Goal: Task Accomplishment & Management: Complete application form

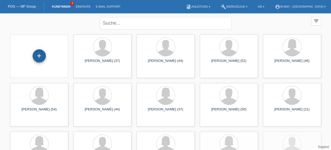
click at [38, 56] on div "+" at bounding box center [39, 55] width 13 height 13
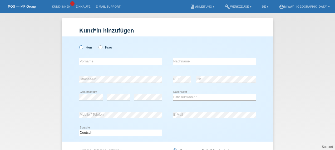
click at [78, 45] on icon at bounding box center [78, 45] width 0 height 0
click at [80, 48] on input "Herr" at bounding box center [80, 47] width 3 height 3
radio input "true"
click at [102, 64] on input "text" at bounding box center [120, 61] width 83 height 7
type input "Driton"
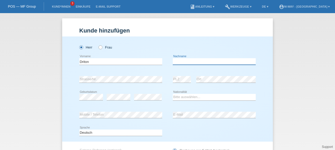
click at [173, 64] on input "text" at bounding box center [214, 61] width 83 height 7
type input "Xhumshiti"
click at [181, 98] on select "Bitte auswählen... Schweiz Deutschland Liechtenstein Österreich ------------ Af…" at bounding box center [214, 97] width 83 height 6
select select "CH"
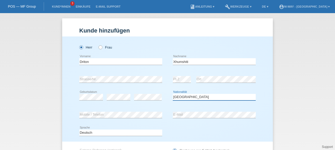
click at [173, 94] on select "Bitte auswählen... Schweiz Deutschland Liechtenstein Österreich ------------ Af…" at bounding box center [214, 97] width 83 height 6
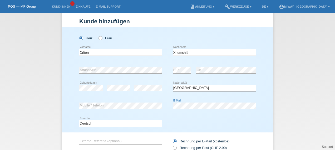
scroll to position [9, 0]
click at [116, 78] on div "error Strasse/Nr." at bounding box center [120, 70] width 83 height 18
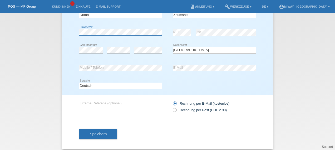
scroll to position [51, 0]
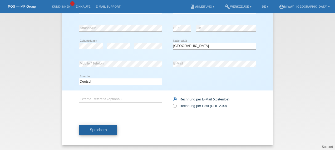
click at [95, 133] on button "Speichern" at bounding box center [98, 130] width 38 height 10
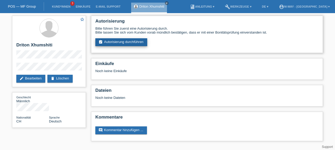
click at [134, 42] on link "assignment_turned_in Autorisierung durchführen" at bounding box center [121, 42] width 52 height 8
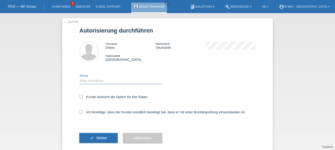
click at [97, 81] on select "Bitte auswählen CHF 1.00 - CHF 499.00 CHF 500.00 - CHF 1'999.00 CHF 2'000.00 - …" at bounding box center [120, 81] width 83 height 6
select select "3"
click at [79, 78] on select "Bitte auswählen CHF 1.00 - CHF 499.00 CHF 500.00 - CHF 1'999.00 CHF 2'000.00 - …" at bounding box center [120, 81] width 83 height 6
click at [79, 97] on icon at bounding box center [80, 96] width 3 height 3
click at [79, 97] on input "Kunde wünscht die Option für fixe Raten" at bounding box center [80, 96] width 3 height 3
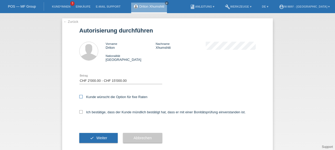
checkbox input "true"
click at [79, 113] on icon at bounding box center [80, 111] width 3 height 3
click at [79, 113] on input "Ich bestätige, dass der Kunde mündlich bestätigt hat, dass er mit einer Bonität…" at bounding box center [80, 111] width 3 height 3
click at [79, 113] on icon at bounding box center [80, 111] width 3 height 3
click at [79, 113] on input "Ich bestätige, dass der Kunde mündlich bestätigt hat, dass er mit einer Bonität…" at bounding box center [80, 111] width 3 height 3
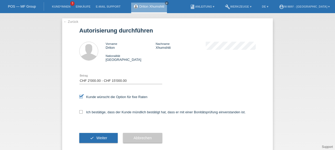
click at [77, 113] on div "← Zurück Autorisierung durchführen Vorname Driton Nachname Xhumshiti Nationalit…" at bounding box center [167, 85] width 210 height 135
click at [79, 113] on icon at bounding box center [80, 111] width 3 height 3
click at [79, 113] on input "Ich bestätige, dass der Kunde mündlich bestätigt hat, dass er mit einer Bonität…" at bounding box center [80, 111] width 3 height 3
checkbox input "true"
click at [90, 143] on button "check Weiter" at bounding box center [98, 138] width 38 height 10
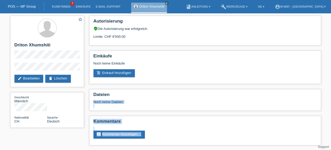
drag, startPoint x: 0, startPoint y: 0, endPoint x: 151, endPoint y: 84, distance: 173.1
click at [151, 84] on div "Autorisierung verified_user Die Autorisierung war erfolgreich. Limite: CHF 8'50…" at bounding box center [205, 82] width 237 height 138
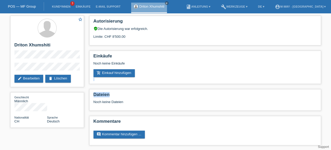
click at [151, 84] on div "Autorisierung verified_user Die Autorisierung war erfolgreich. Limite: CHF 8'50…" at bounding box center [205, 82] width 237 height 138
drag, startPoint x: 151, startPoint y: 84, endPoint x: 203, endPoint y: 67, distance: 54.2
click at [203, 67] on div "Noch keine Einkäufe" at bounding box center [204, 66] width 223 height 8
click at [121, 75] on link "add_shopping_cart Einkauf hinzufügen" at bounding box center [114, 73] width 42 height 8
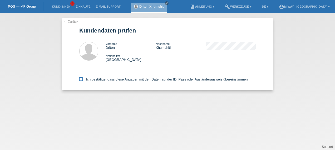
click at [83, 80] on label "Ich bestätige, dass diese Angaben mit den Daten auf der ID, Pass oder Ausländer…" at bounding box center [163, 80] width 169 height 4
click at [83, 80] on input "Ich bestätige, dass diese Angaben mit den Daten auf der ID, Pass oder Ausländer…" at bounding box center [80, 79] width 3 height 3
checkbox input "true"
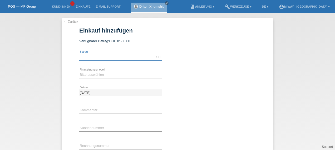
click at [124, 55] on input "text" at bounding box center [120, 57] width 83 height 7
type input "8000.00"
click at [84, 73] on select "Bitte auswählen Fixe Raten Kauf auf Rechnung mit Teilzahlungsoption" at bounding box center [120, 75] width 83 height 6
select select "77"
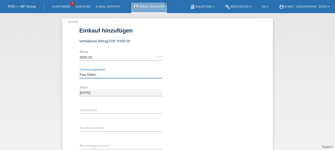
click at [79, 72] on select "Bitte auswählen Fixe Raten Kauf auf Rechnung mit Teilzahlungsoption" at bounding box center [120, 75] width 83 height 6
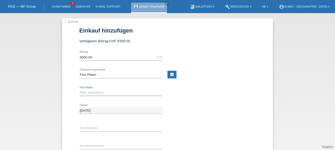
click at [90, 93] on select "Bitte auswählen 4 Raten 5 Raten 6 Raten 7 Raten 8 Raten 9 Raten 10 Raten 11 Rat…" at bounding box center [120, 93] width 83 height 6
select select "202"
click at [79, 90] on select "Bitte auswählen 4 Raten 5 Raten 6 Raten 7 Raten 8 Raten 9 Raten 10 Raten 11 Rat…" at bounding box center [120, 93] width 83 height 6
click at [82, 142] on div "error Kundennummer" at bounding box center [120, 147] width 83 height 18
click at [83, 147] on input "text" at bounding box center [120, 146] width 83 height 7
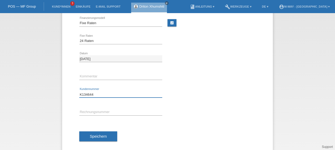
scroll to position [52, 0]
type input "K134644"
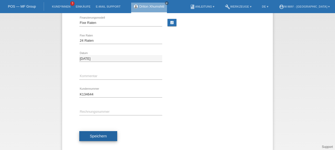
click at [95, 139] on button "Speichern" at bounding box center [98, 137] width 38 height 10
